Goal: Task Accomplishment & Management: Use online tool/utility

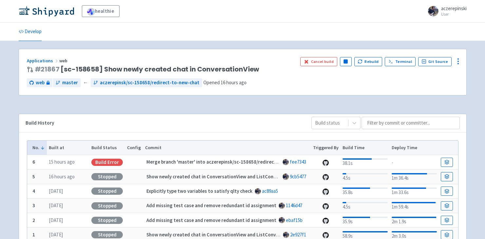
scroll to position [47, 0]
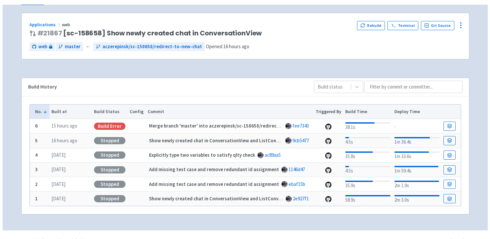
scroll to position [47, 0]
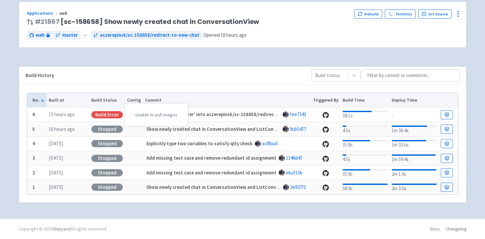
click at [99, 114] on div "Build Error" at bounding box center [106, 114] width 31 height 7
click at [362, 13] on icon "button" at bounding box center [360, 13] width 5 height 5
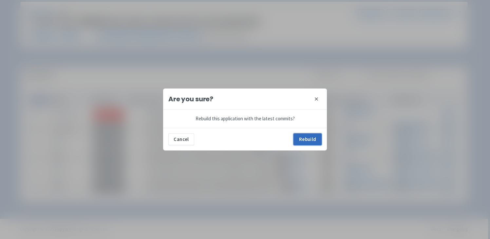
click at [307, 139] on button "Rebuild" at bounding box center [307, 139] width 28 height 12
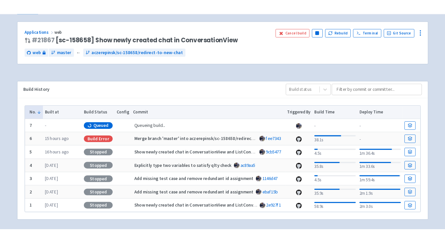
scroll to position [47, 0]
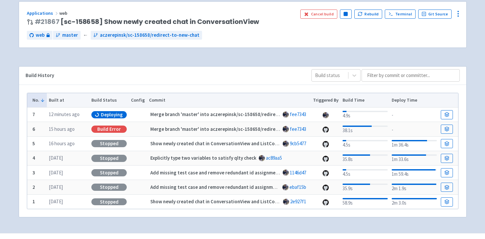
click at [162, 71] on div "Build History Build status" at bounding box center [242, 75] width 447 height 18
